Goal: Information Seeking & Learning: Learn about a topic

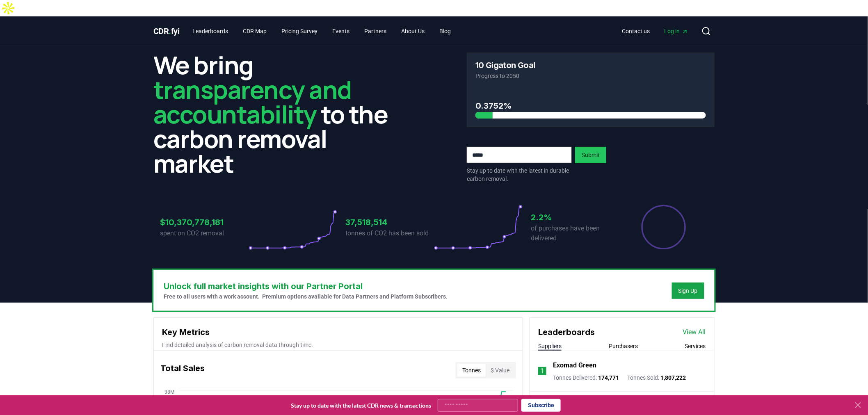
click at [670, 27] on span "Log in" at bounding box center [676, 31] width 24 height 8
click at [300, 24] on link "Pricing Survey" at bounding box center [299, 31] width 49 height 15
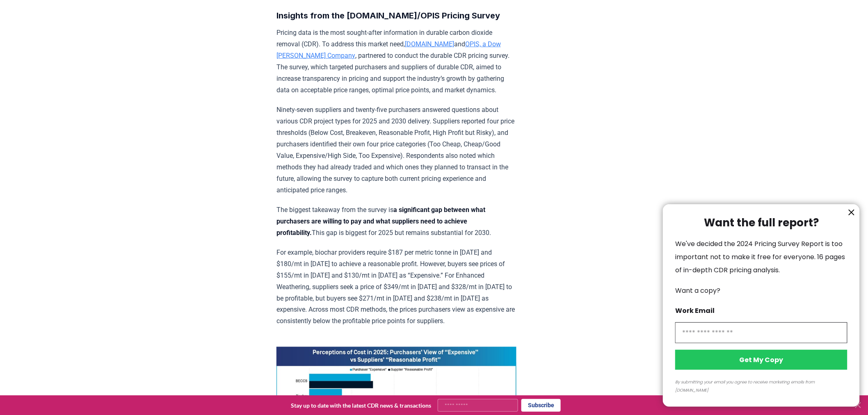
scroll to position [364, 0]
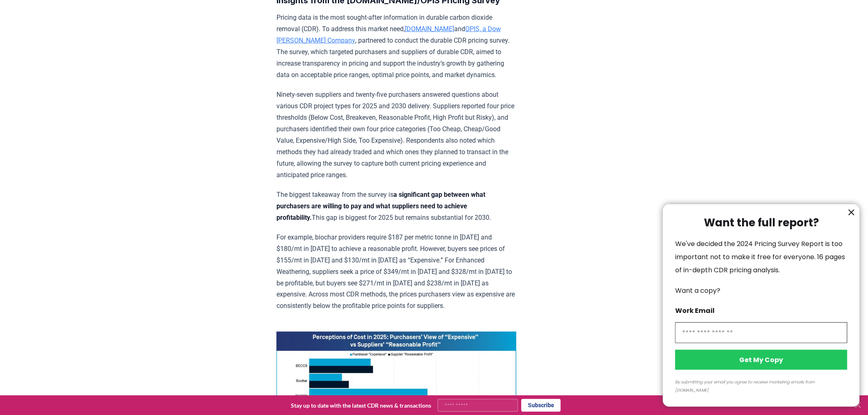
click at [851, 215] on icon "information" at bounding box center [851, 212] width 5 height 5
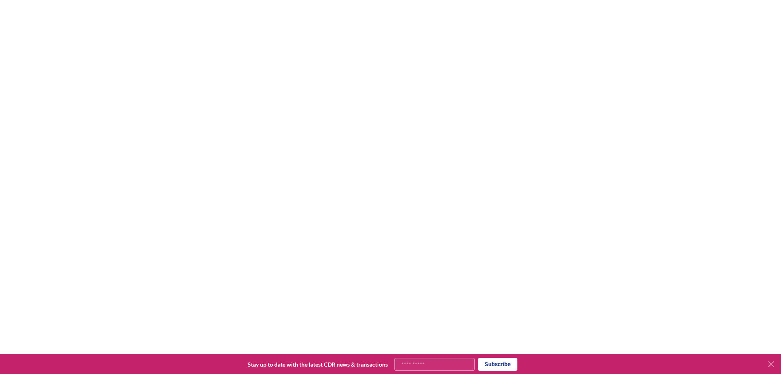
scroll to position [1727, 0]
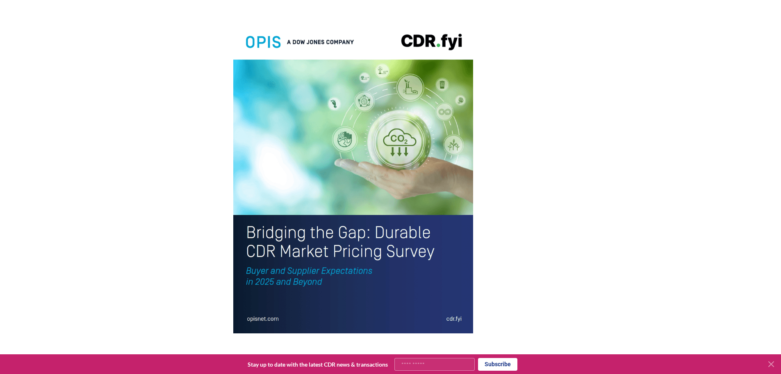
click at [324, 206] on img at bounding box center [353, 176] width 240 height 313
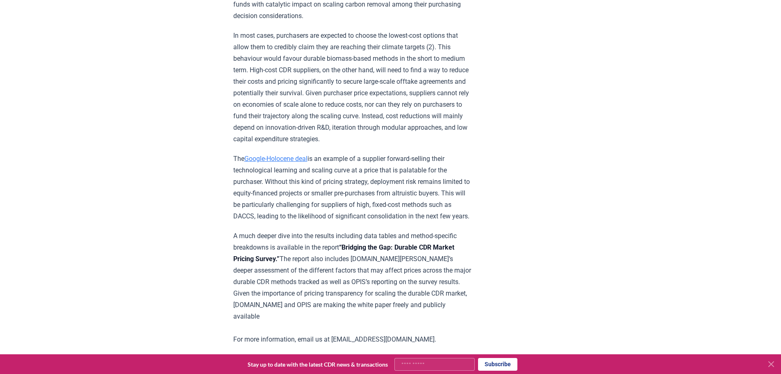
scroll to position [1358, 0]
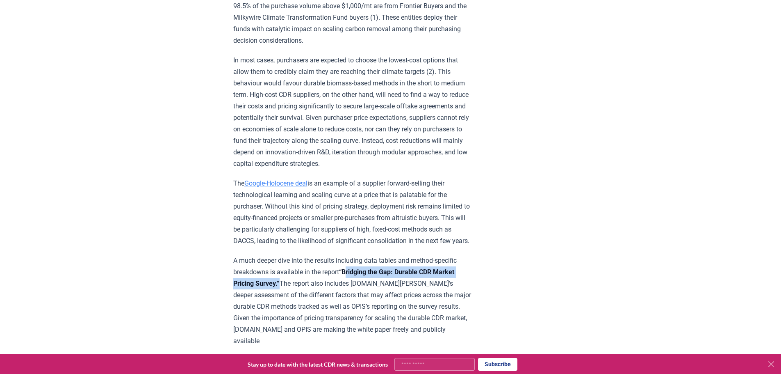
drag, startPoint x: 349, startPoint y: 223, endPoint x: 304, endPoint y: 239, distance: 47.2
click at [304, 268] on strong "“Bridging the Gap: Durable CDR Market Pricing Survey.”" at bounding box center [343, 277] width 221 height 19
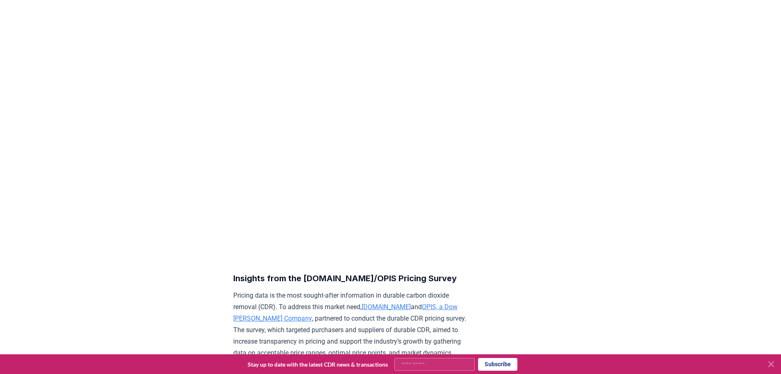
scroll to position [0, 0]
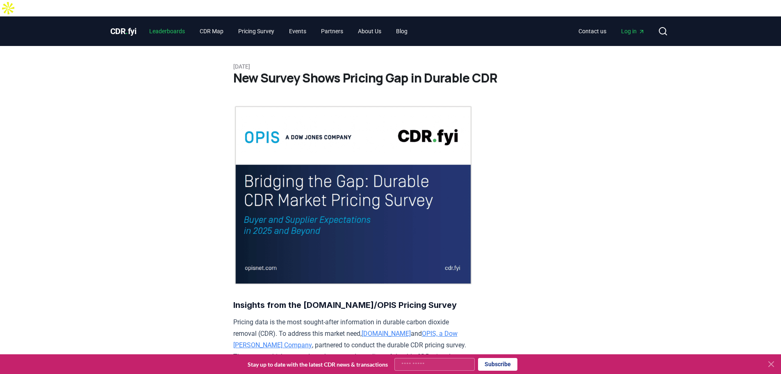
click at [165, 24] on link "Leaderboards" at bounding box center [167, 31] width 49 height 15
